Goal: Communication & Community: Participate in discussion

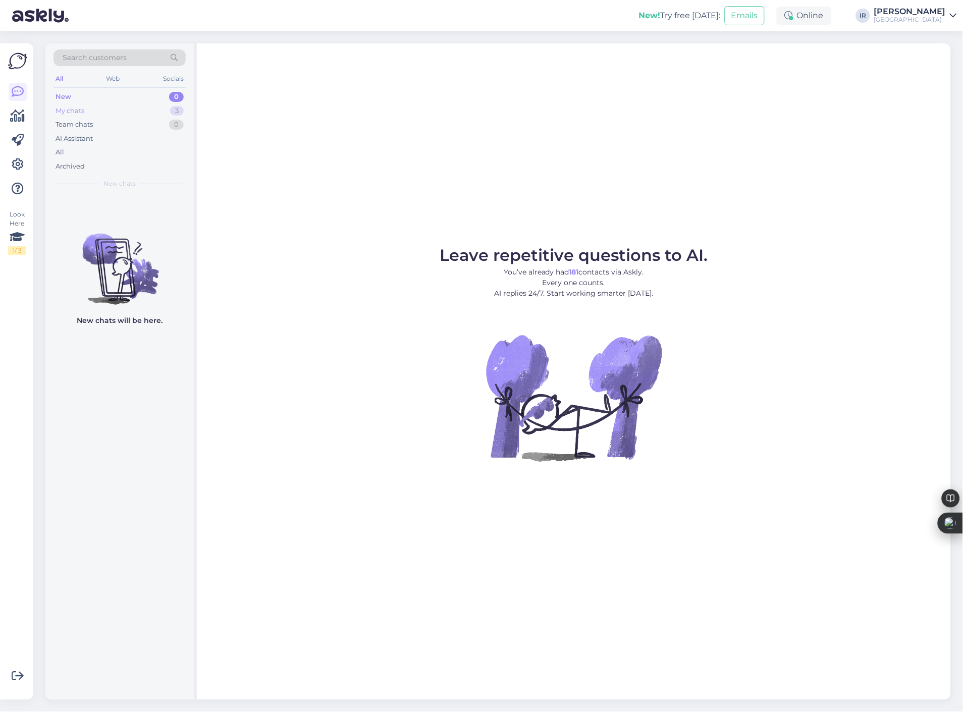
click at [96, 116] on div "My chats 3" at bounding box center [119, 111] width 132 height 14
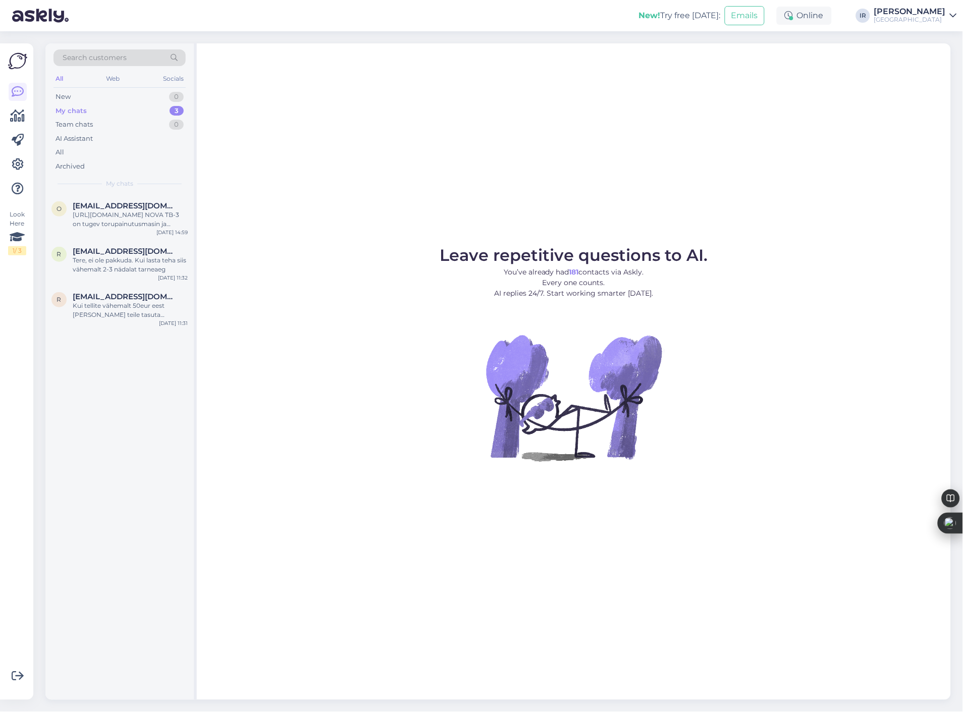
click at [97, 107] on div "My chats 3" at bounding box center [119, 111] width 132 height 14
click at [124, 297] on span "[EMAIL_ADDRESS][DOMAIN_NAME]" at bounding box center [125, 296] width 105 height 9
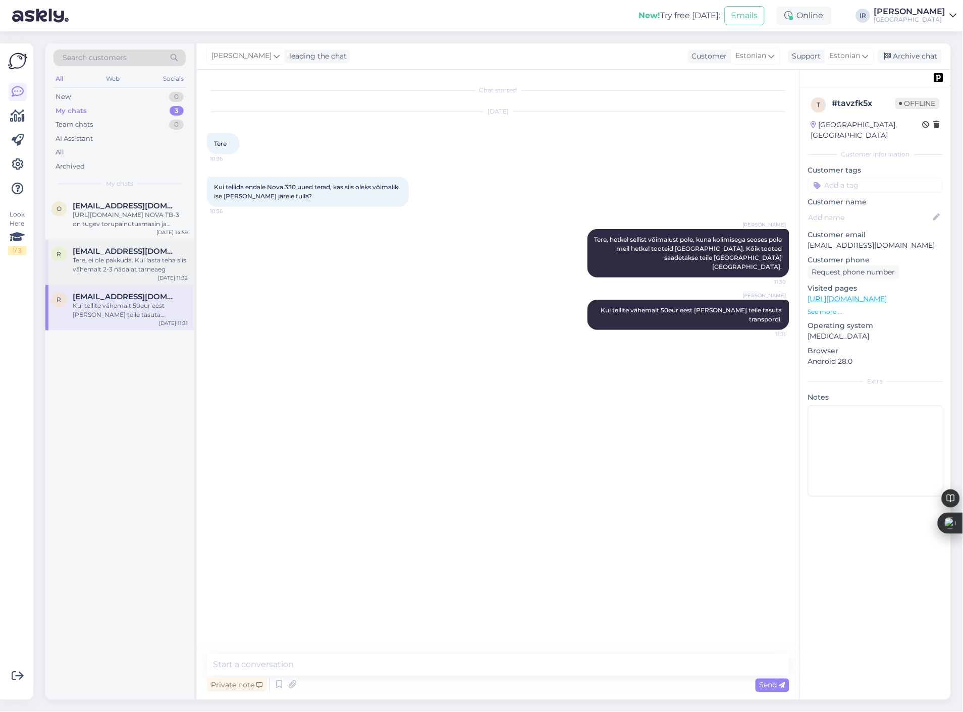
click at [140, 263] on div "Tere, ei ole pakkuda. Kui lasta teha siis vähemalt 2-3 nädalat tarneaeg" at bounding box center [130, 265] width 115 height 18
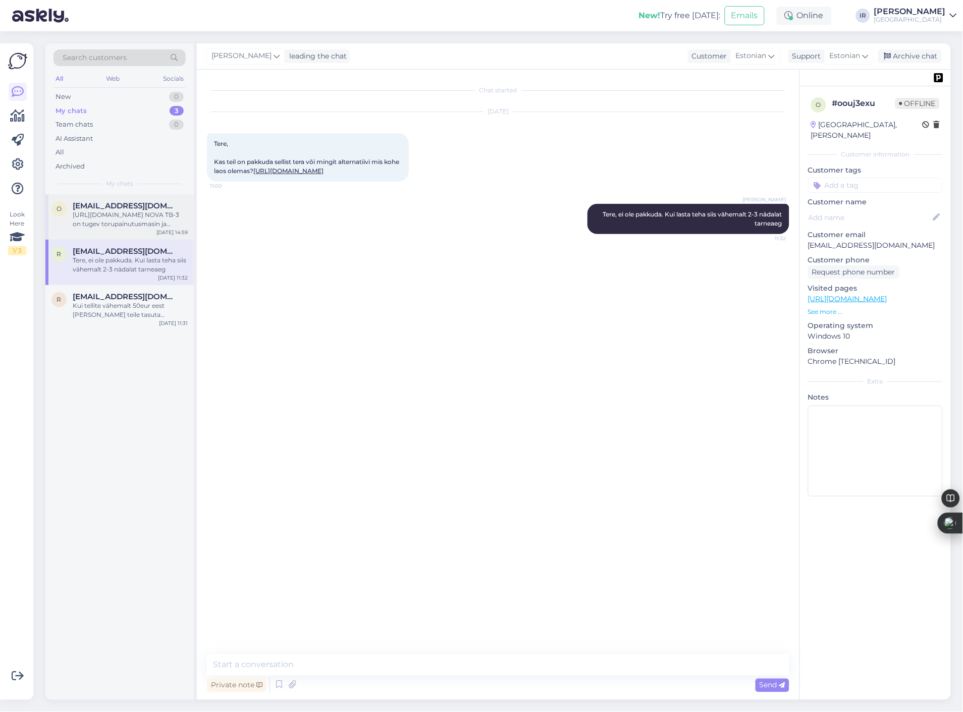
click at [128, 212] on div "[URL][DOMAIN_NAME] NOVA TB-3 on tugev torupainutusmasin ja teoreetiliselt peaks…" at bounding box center [130, 219] width 115 height 18
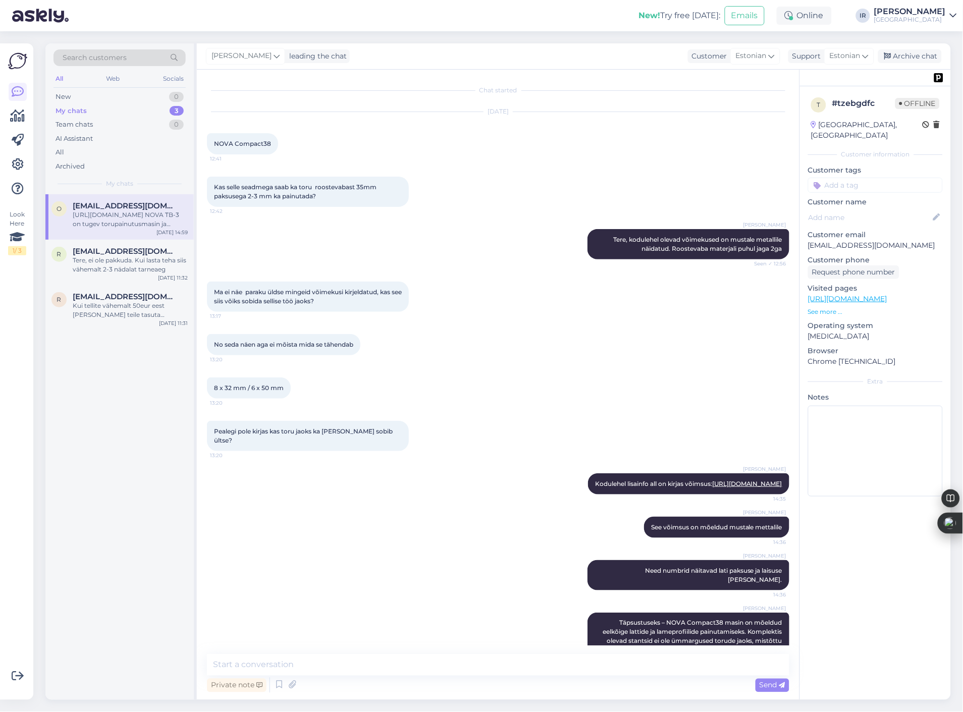
scroll to position [270, 0]
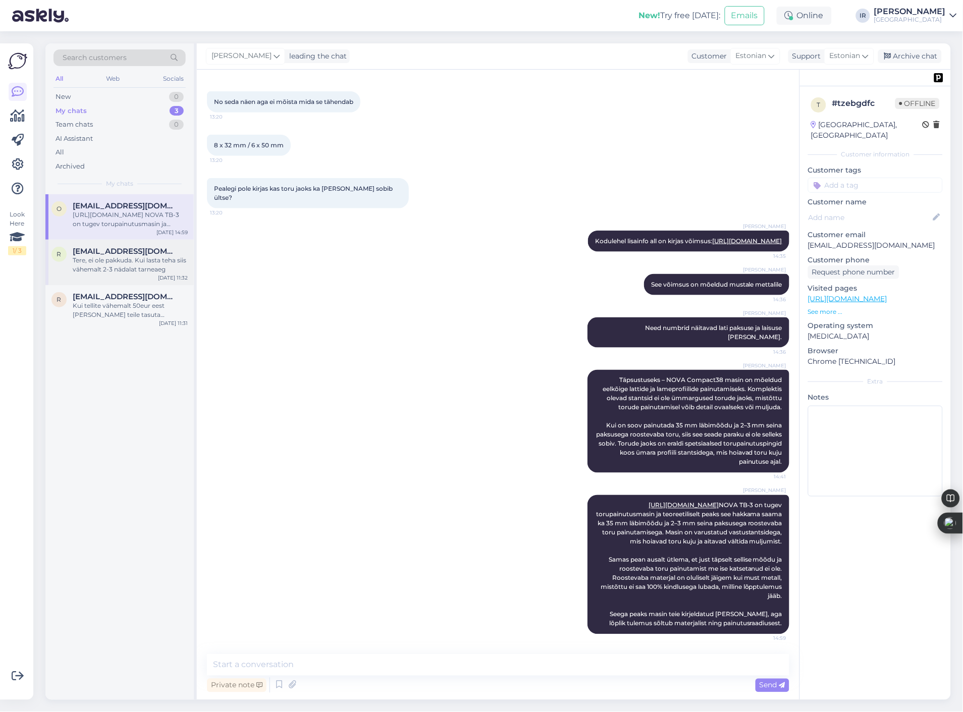
click at [129, 251] on span "[EMAIL_ADDRESS][DOMAIN_NAME]" at bounding box center [125, 251] width 105 height 9
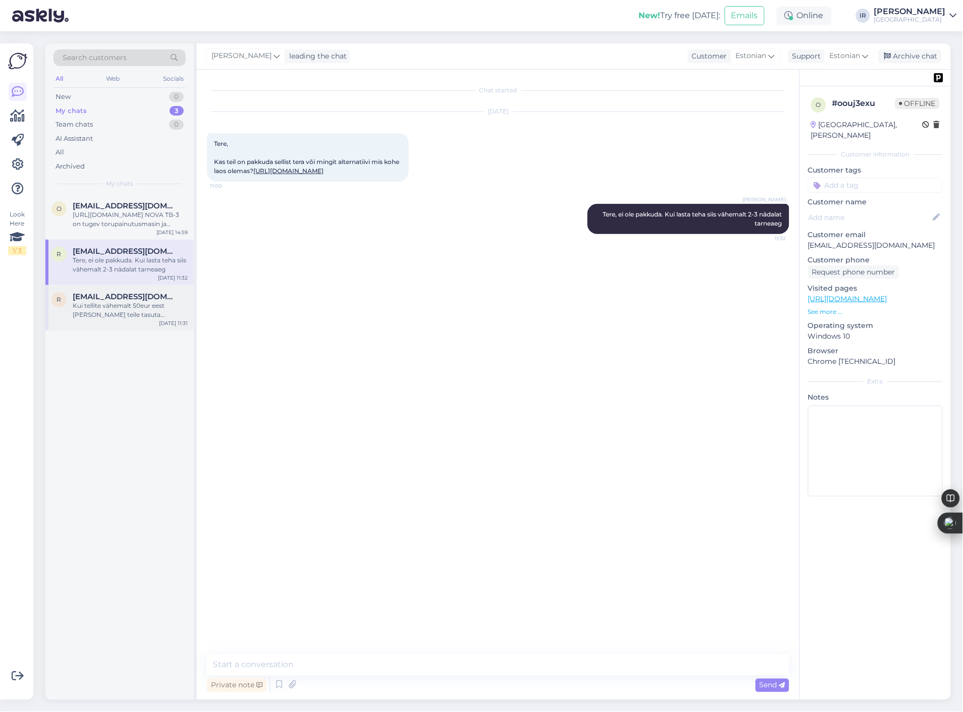
click at [116, 310] on div "Kui tellite vähemalt 50eur eest [PERSON_NAME] teile tasuta transpordi." at bounding box center [130, 310] width 115 height 18
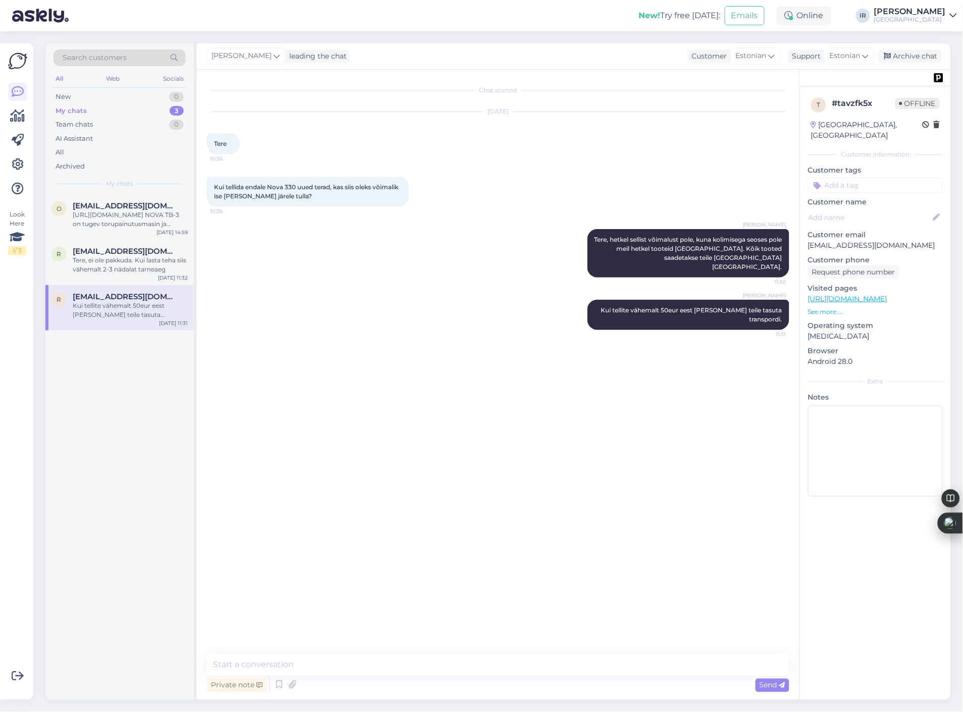
click at [909, 22] on div "[GEOGRAPHIC_DATA]" at bounding box center [910, 20] width 72 height 8
click at [932, 17] on div "[GEOGRAPHIC_DATA]" at bounding box center [910, 20] width 72 height 8
click at [99, 259] on div "Tere, ei ole pakkuda. Kui lasta teha siis vähemalt 2-3 nädalat tarneaeg" at bounding box center [130, 265] width 115 height 18
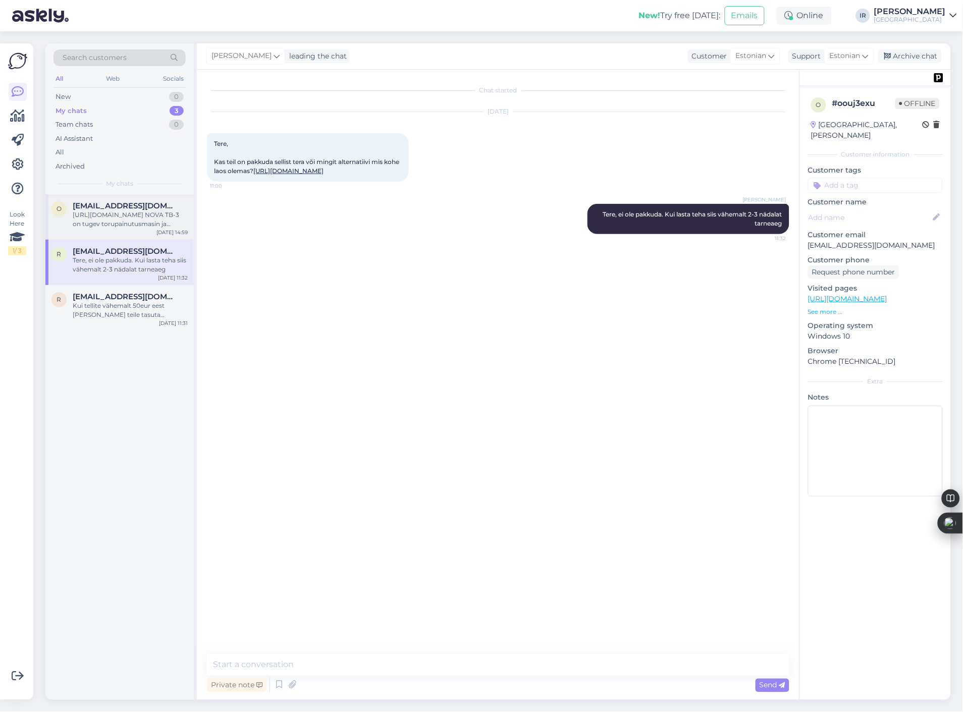
click at [110, 234] on div "O [EMAIL_ADDRESS][DOMAIN_NAME] [URL][DOMAIN_NAME] NOVA TB-3 on tugev torupainut…" at bounding box center [119, 216] width 148 height 45
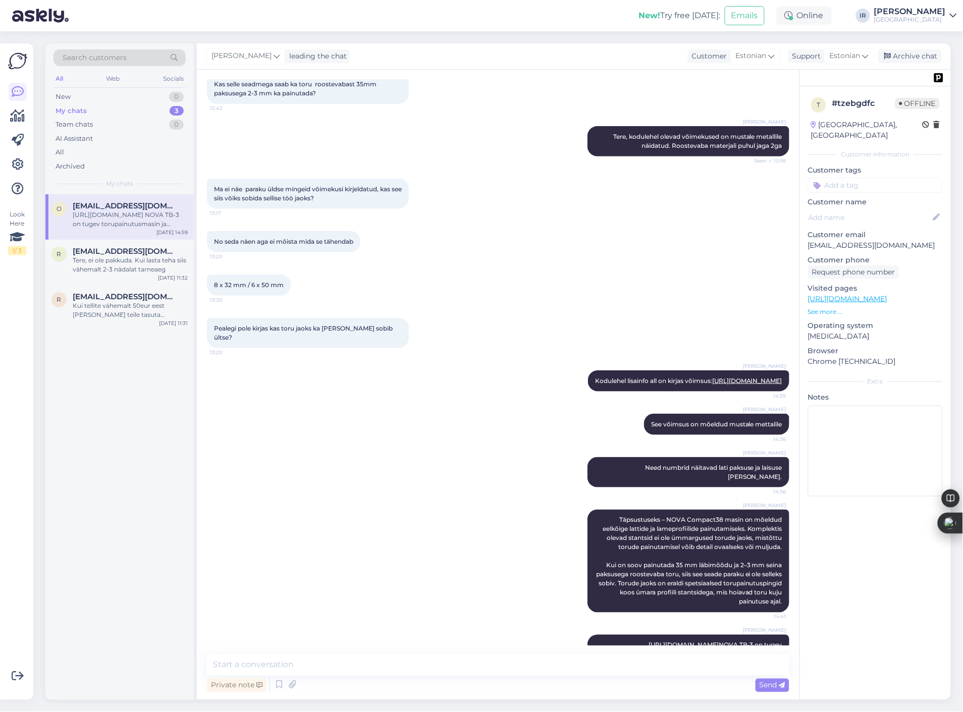
scroll to position [45, 0]
